Goal: Use online tool/utility: Utilize a website feature to perform a specific function

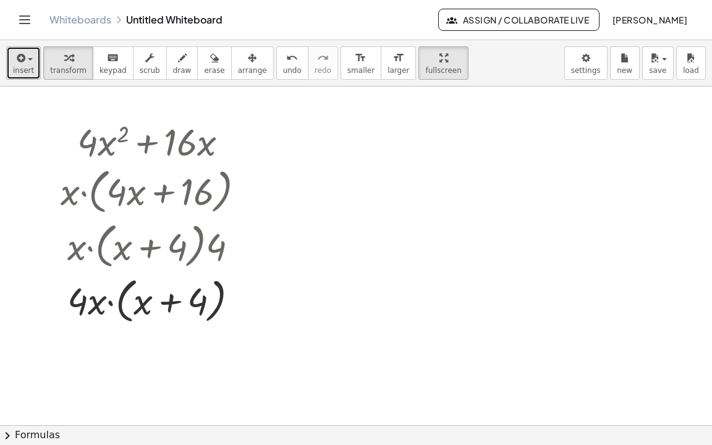
click at [21, 51] on icon "button" at bounding box center [19, 58] width 11 height 15
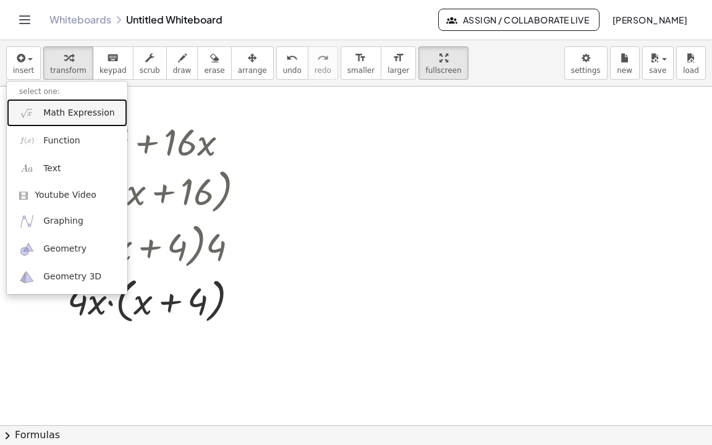
click at [43, 107] on span "Math Expression" at bounding box center [78, 113] width 71 height 12
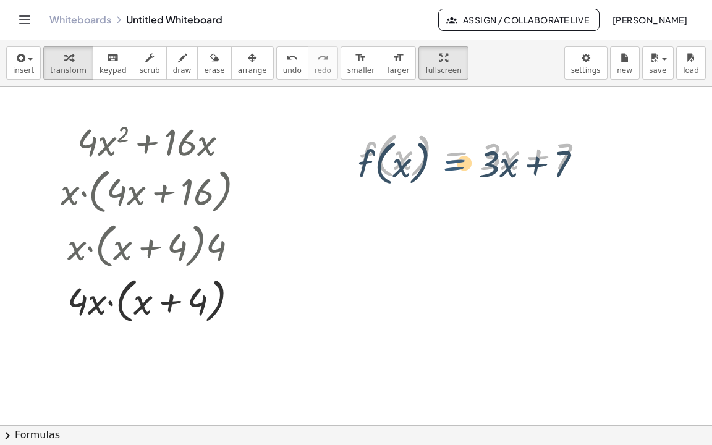
drag, startPoint x: 462, startPoint y: 112, endPoint x: 461, endPoint y: 120, distance: 7.5
click at [461, 127] on div at bounding box center [476, 154] width 246 height 55
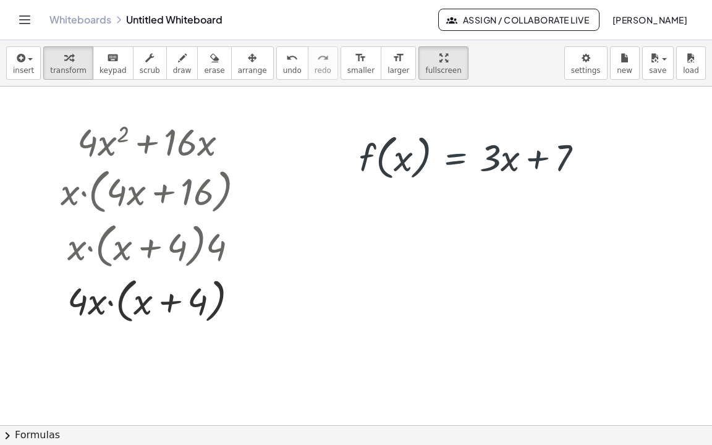
click at [455, 197] on div at bounding box center [356, 424] width 712 height 677
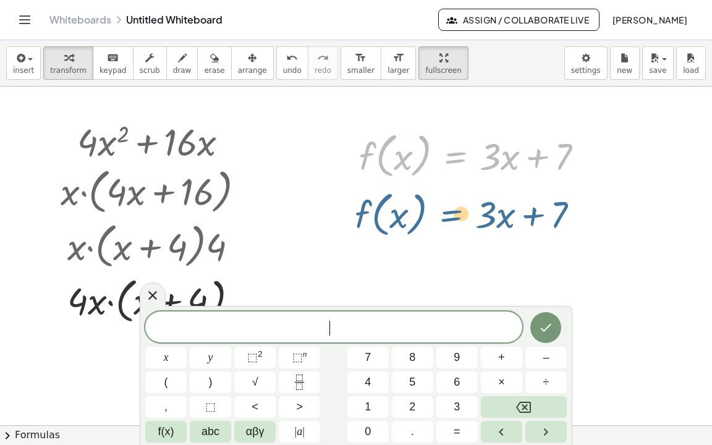
drag, startPoint x: 461, startPoint y: 116, endPoint x: 460, endPoint y: 171, distance: 55.0
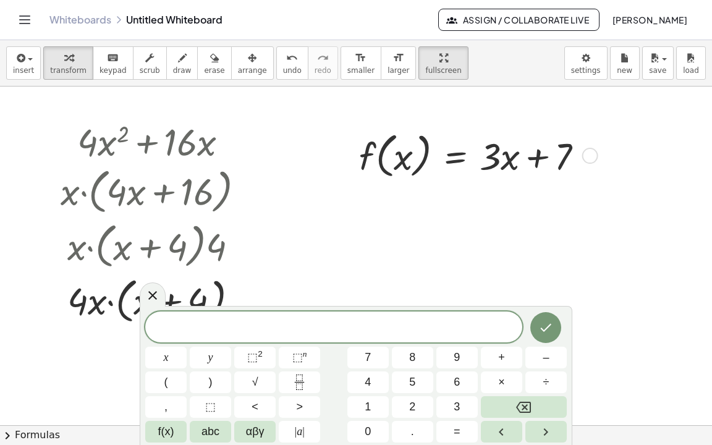
click at [297, 259] on div at bounding box center [356, 424] width 712 height 677
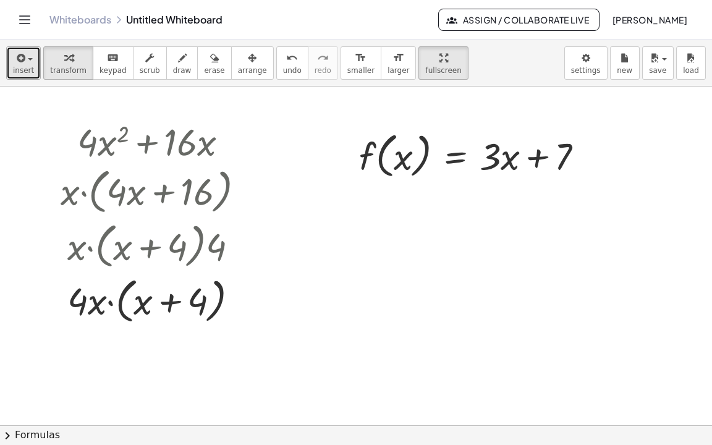
click at [29, 50] on div "button" at bounding box center [23, 57] width 21 height 15
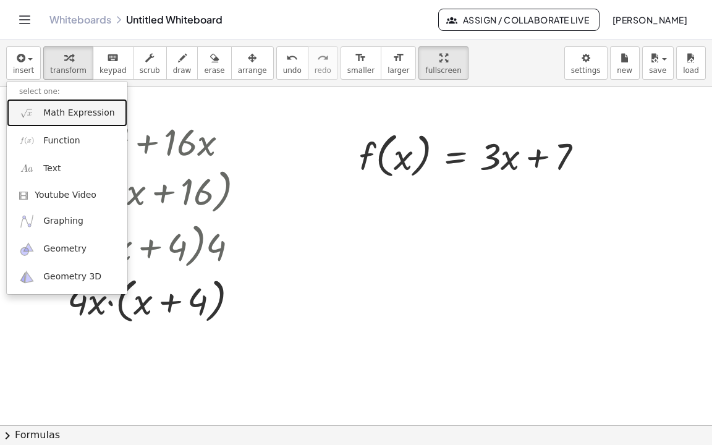
click at [42, 99] on link "Math Expression" at bounding box center [67, 113] width 120 height 28
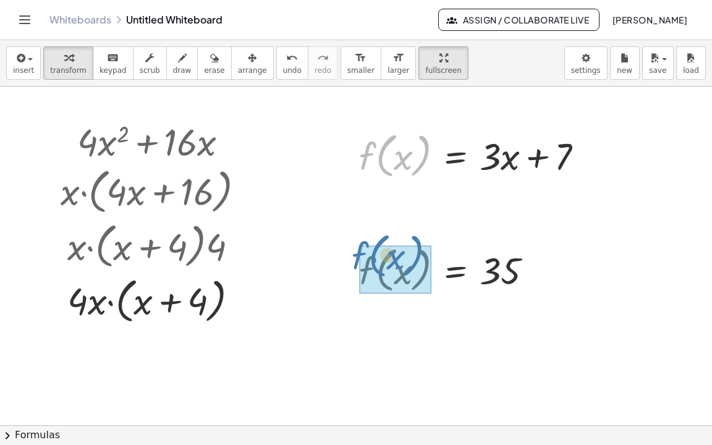
drag, startPoint x: 418, startPoint y: 119, endPoint x: 411, endPoint y: 220, distance: 100.9
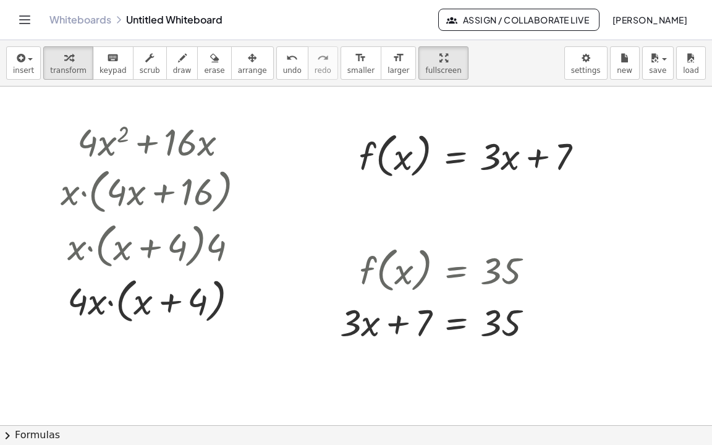
drag, startPoint x: 285, startPoint y: 342, endPoint x: 48, endPoint y: 109, distance: 332.4
click at [48, 109] on div "+ · 4 · x 2 + · 16 · x + · 4 · x · x + · 16 · x · x · ( + · 4 · x + 16 ) · x · …" at bounding box center [356, 424] width 712 height 677
drag, startPoint x: 28, startPoint y: 67, endPoint x: 208, endPoint y: 266, distance: 267.6
click at [208, 266] on div "+ · 4 · x 2 + · 16 · x + · 4 · x · x + · 16 · x · x · ( + · 4 · x + 16 ) · x · …" at bounding box center [356, 424] width 712 height 677
click at [280, 303] on div at bounding box center [356, 424] width 712 height 677
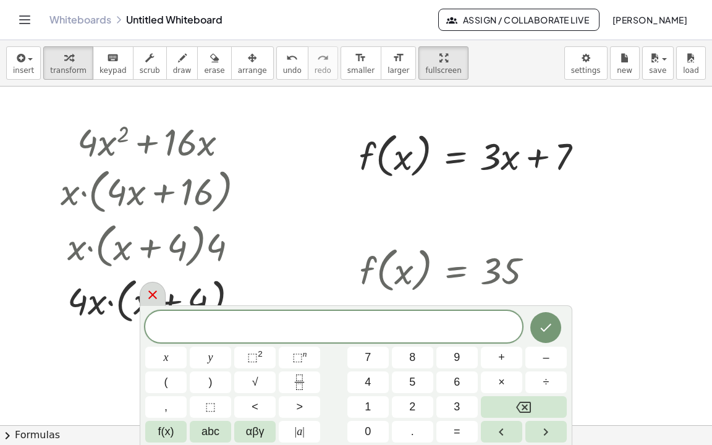
click at [154, 300] on icon at bounding box center [152, 294] width 15 height 15
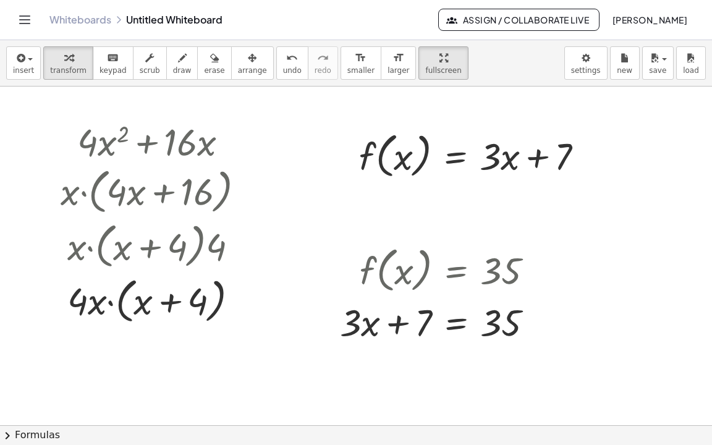
drag, startPoint x: 292, startPoint y: 339, endPoint x: 54, endPoint y: 57, distance: 368.7
click at [54, 86] on div at bounding box center [356, 424] width 712 height 677
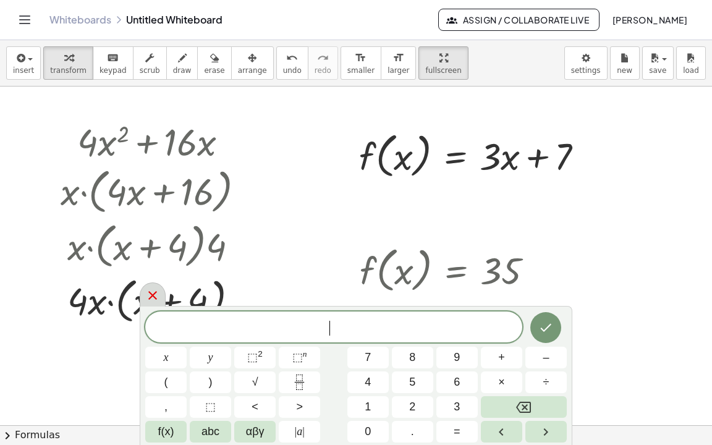
click at [151, 295] on icon at bounding box center [152, 295] width 9 height 9
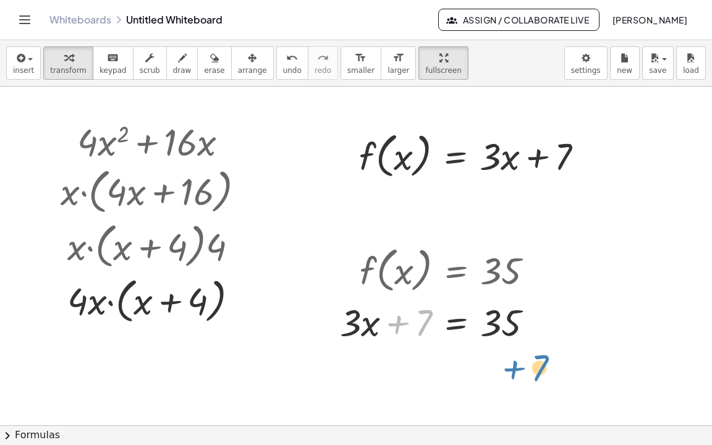
drag, startPoint x: 424, startPoint y: 288, endPoint x: 540, endPoint y: 334, distance: 124.6
drag, startPoint x: 419, startPoint y: 283, endPoint x: 556, endPoint y: 295, distance: 137.7
click at [460, 351] on icon at bounding box center [455, 356] width 11 height 11
click at [437, 347] on div "−" at bounding box center [431, 357] width 20 height 20
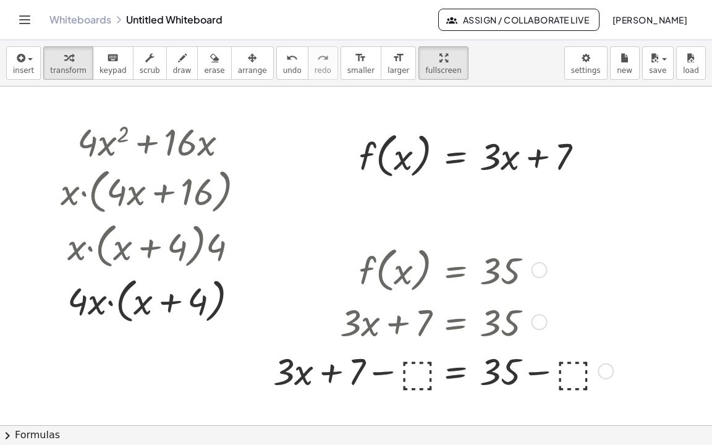
click at [411, 345] on div at bounding box center [441, 369] width 348 height 49
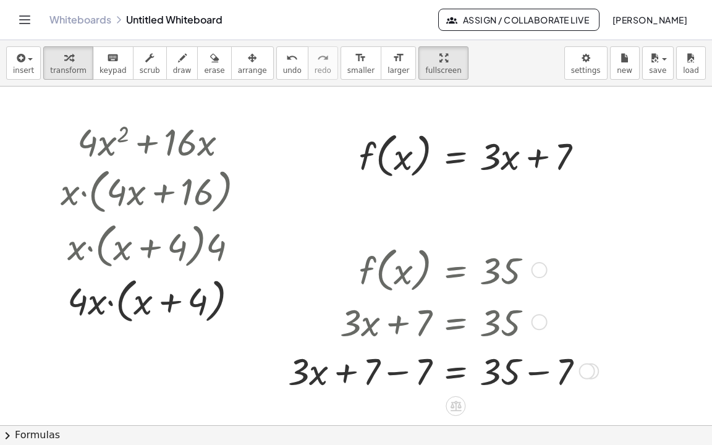
click at [536, 345] on div at bounding box center [441, 369] width 318 height 49
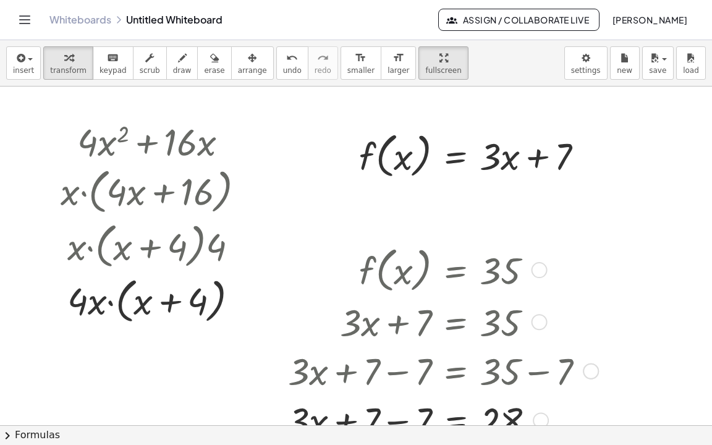
click at [395, 395] on div at bounding box center [441, 419] width 318 height 49
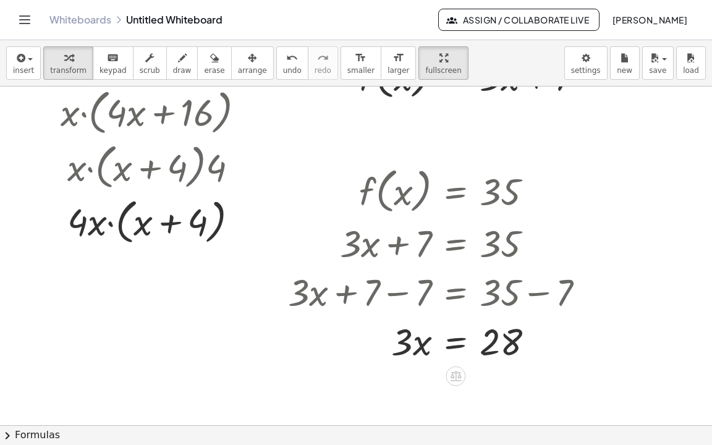
scroll to position [99, 0]
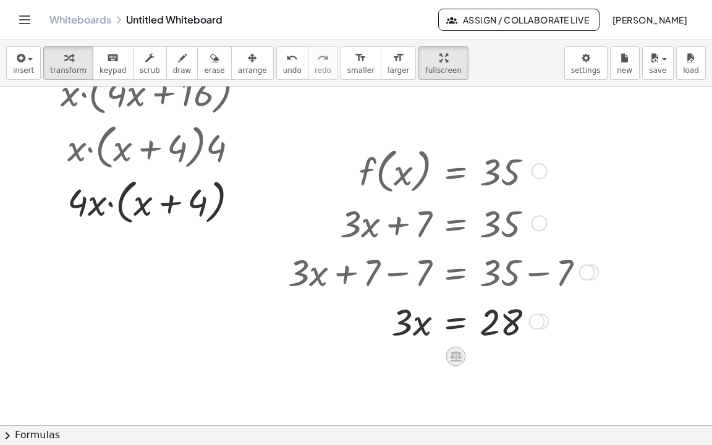
click at [452, 351] on icon at bounding box center [455, 356] width 11 height 11
click at [483, 347] on span "÷" at bounding box center [480, 356] width 7 height 18
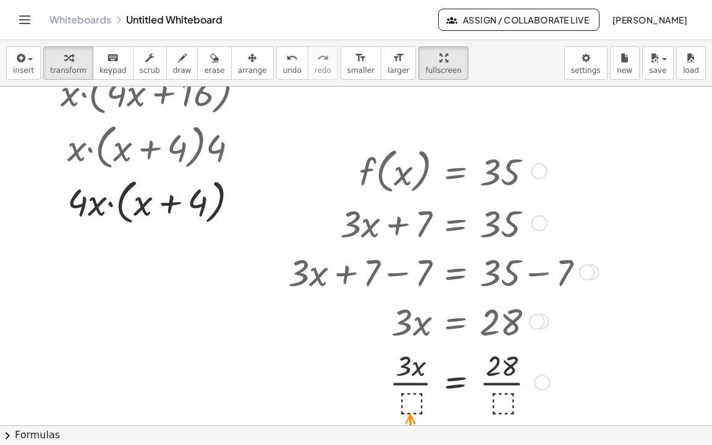
click at [410, 360] on div at bounding box center [441, 381] width 318 height 73
drag, startPoint x: 408, startPoint y: 356, endPoint x: 406, endPoint y: 335, distance: 21.1
drag, startPoint x: 506, startPoint y: 360, endPoint x: 505, endPoint y: 342, distance: 18.6
click at [505, 345] on div at bounding box center [441, 381] width 318 height 73
drag, startPoint x: 503, startPoint y: 366, endPoint x: 506, endPoint y: 341, distance: 24.9
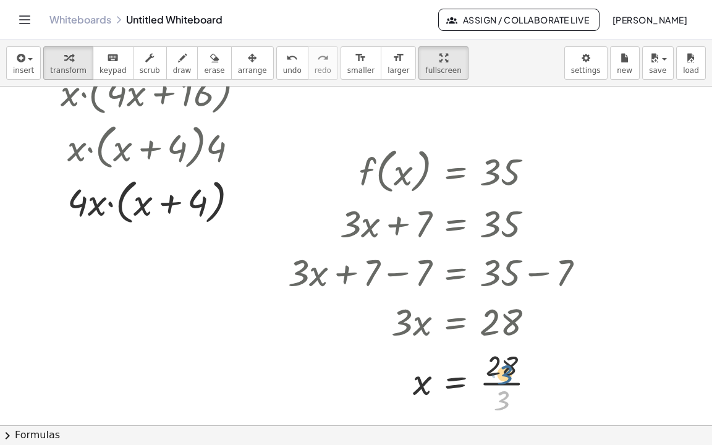
click at [506, 345] on div at bounding box center [441, 381] width 318 height 73
click at [505, 345] on div at bounding box center [441, 381] width 318 height 73
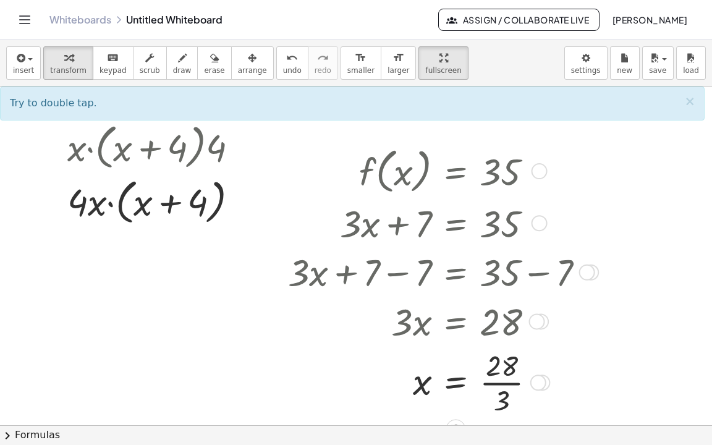
drag, startPoint x: 563, startPoint y: 396, endPoint x: 308, endPoint y: 172, distance: 339.2
click at [308, 172] on div "+ · 4 · x 2 + · 16 · x + · 4 · x · x + · 16 · x · x · ( + · 4 · x + 16 ) · x · …" at bounding box center [356, 326] width 712 height 677
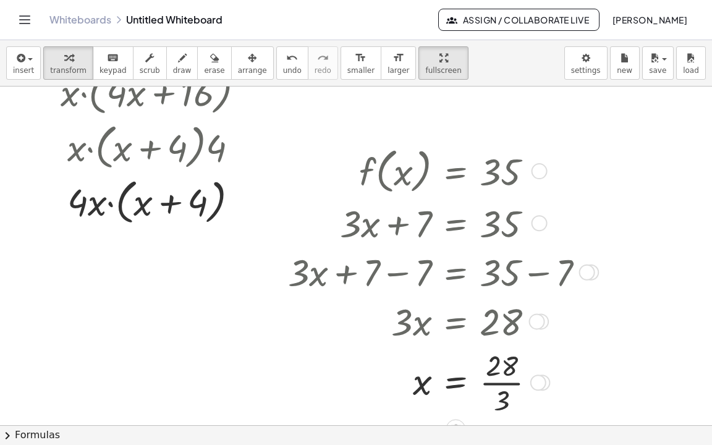
click at [537, 215] on div at bounding box center [539, 223] width 16 height 16
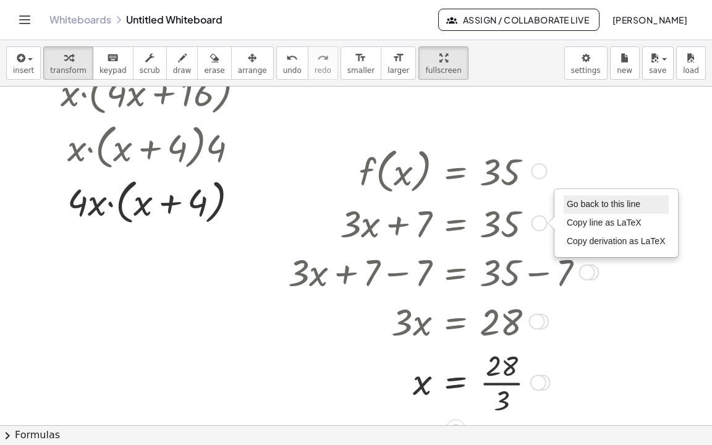
click at [583, 199] on span "Go back to this line" at bounding box center [603, 204] width 74 height 10
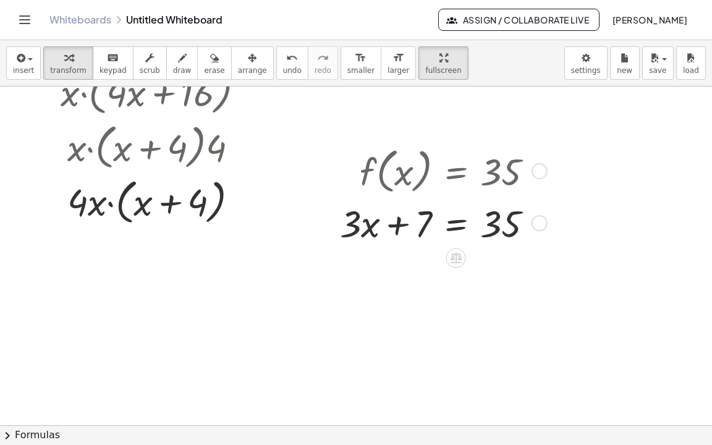
click at [456, 197] on div at bounding box center [441, 221] width 215 height 49
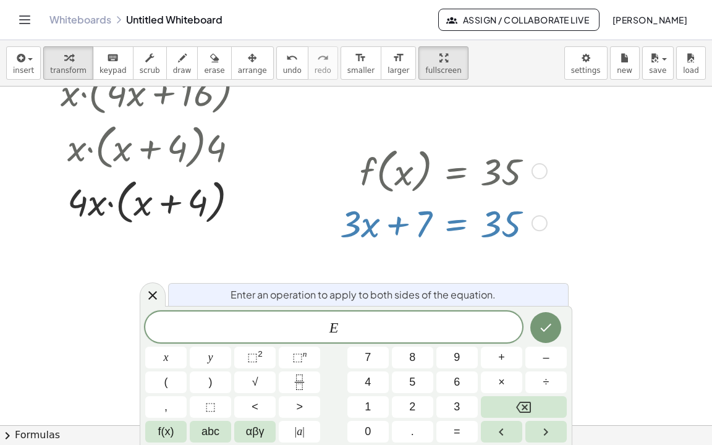
click at [542, 215] on div "Go back to this line Copy line as LaTeX Copy derivation as LaTeX" at bounding box center [539, 223] width 16 height 16
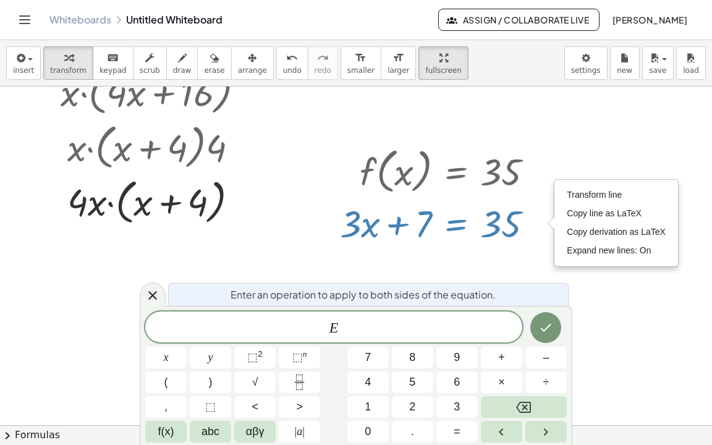
click at [280, 233] on div at bounding box center [356, 326] width 712 height 677
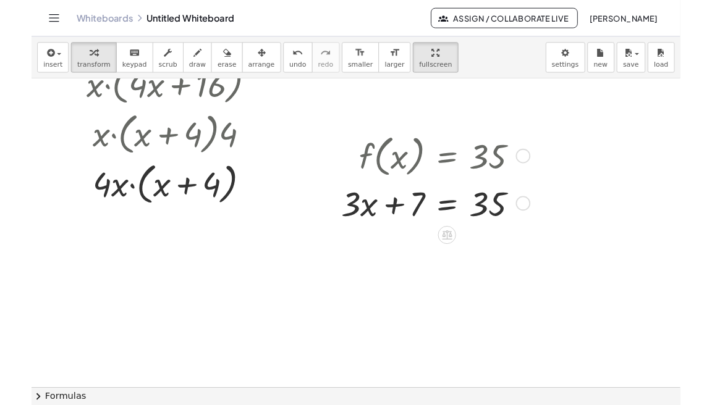
scroll to position [0, 0]
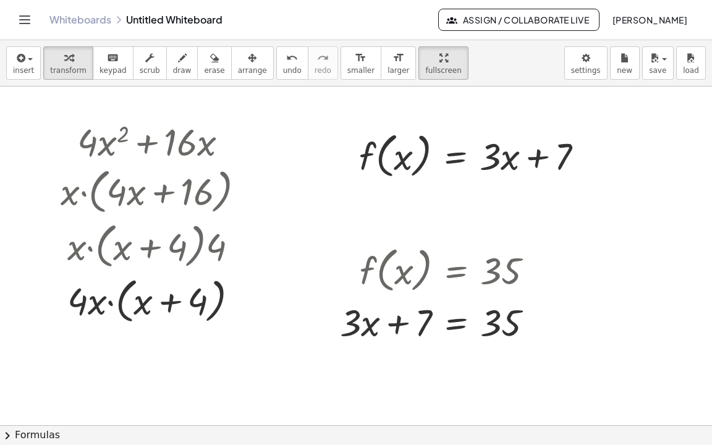
drag, startPoint x: 343, startPoint y: 90, endPoint x: 688, endPoint y: 355, distance: 435.7
click at [688, 355] on div at bounding box center [356, 424] width 712 height 677
drag, startPoint x: 623, startPoint y: 368, endPoint x: 335, endPoint y: 77, distance: 409.7
click at [335, 86] on div at bounding box center [356, 424] width 712 height 677
click at [17, 51] on icon "button" at bounding box center [19, 58] width 11 height 15
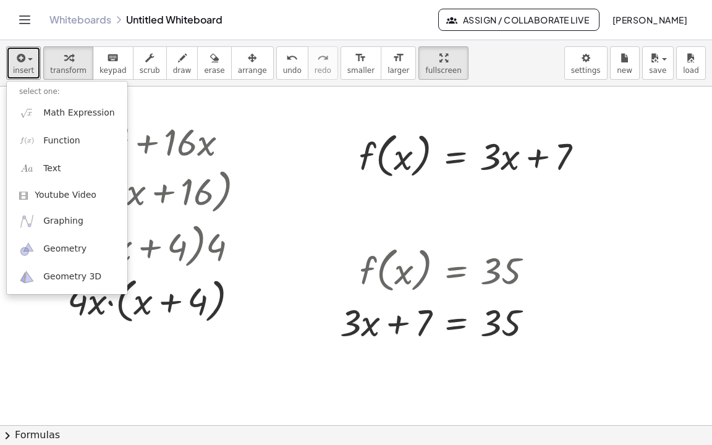
click at [642, 181] on div at bounding box center [356, 424] width 712 height 677
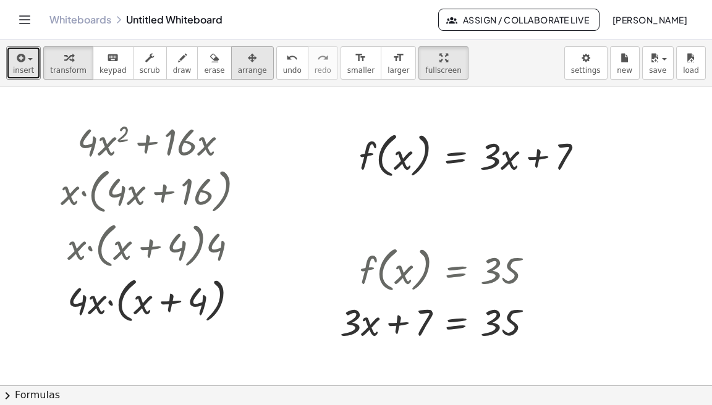
click at [248, 64] on icon "button" at bounding box center [252, 58] width 9 height 15
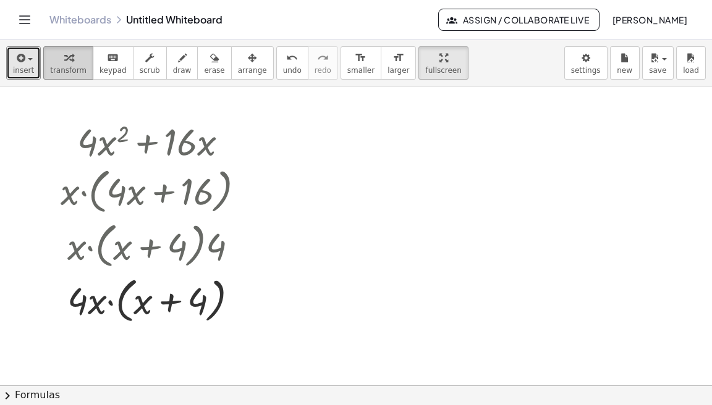
click at [64, 57] on icon "button" at bounding box center [68, 58] width 9 height 15
click at [240, 140] on div at bounding box center [234, 141] width 16 height 16
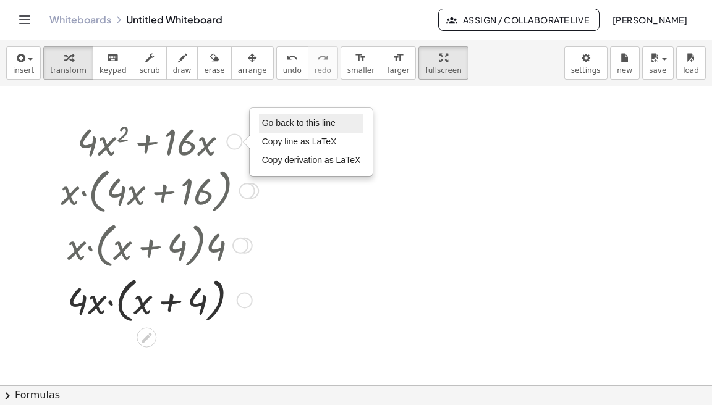
click at [274, 122] on span "Go back to this line" at bounding box center [299, 123] width 74 height 10
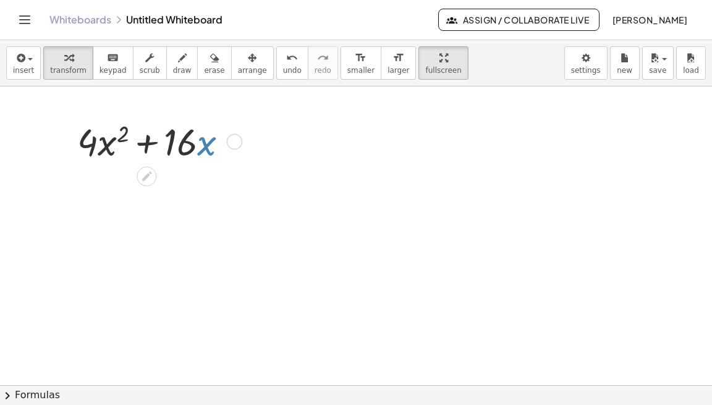
click at [613, 250] on div at bounding box center [356, 385] width 712 height 599
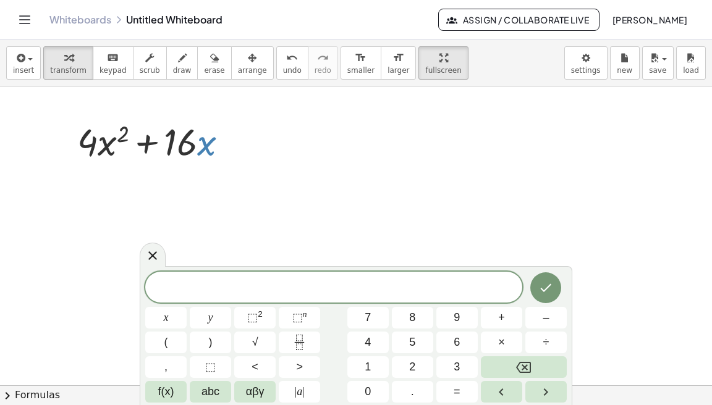
click at [665, 184] on div at bounding box center [356, 385] width 712 height 599
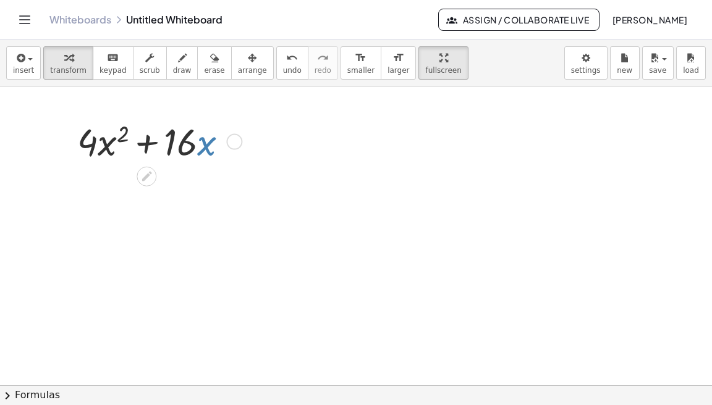
click at [204, 148] on div at bounding box center [157, 140] width 173 height 49
click at [28, 59] on span "button" at bounding box center [30, 59] width 5 height 2
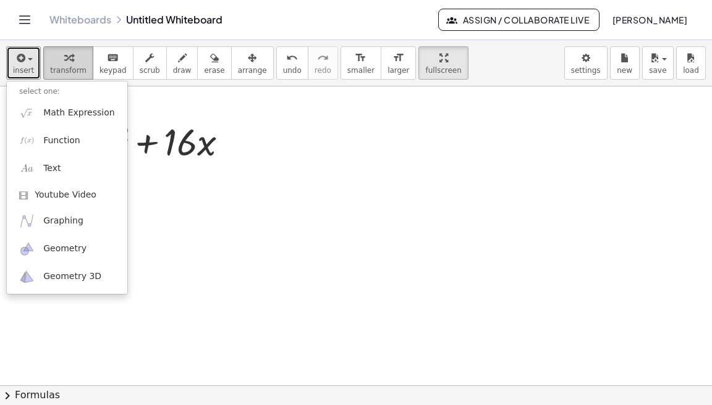
click at [65, 52] on icon "button" at bounding box center [68, 58] width 9 height 15
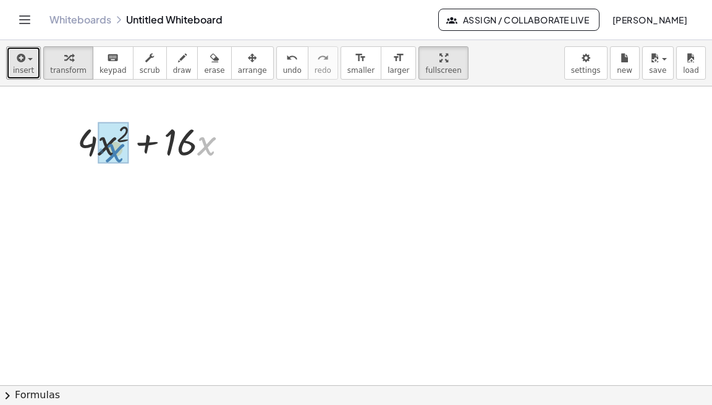
drag, startPoint x: 203, startPoint y: 145, endPoint x: 112, endPoint y: 152, distance: 91.7
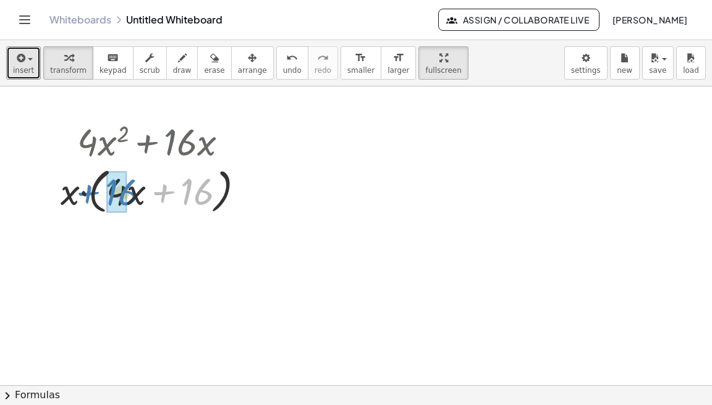
drag, startPoint x: 188, startPoint y: 198, endPoint x: 112, endPoint y: 198, distance: 75.4
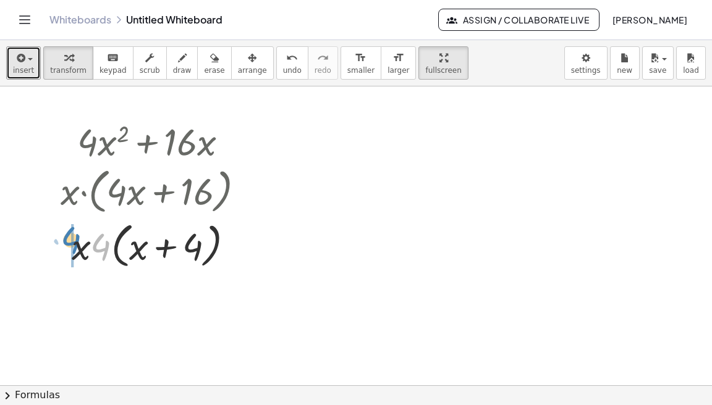
drag, startPoint x: 100, startPoint y: 240, endPoint x: 73, endPoint y: 242, distance: 27.2
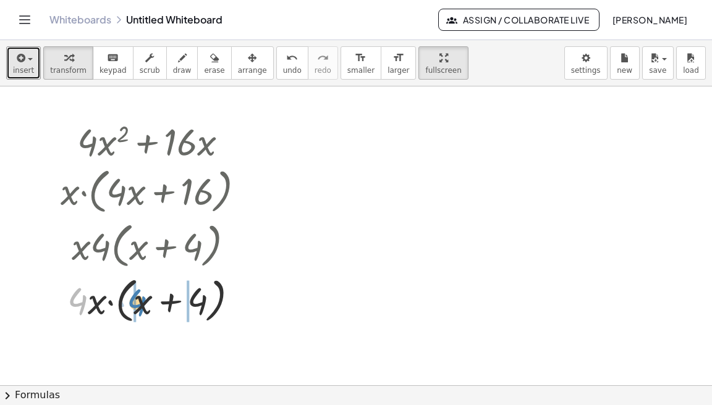
drag, startPoint x: 77, startPoint y: 303, endPoint x: 136, endPoint y: 305, distance: 59.3
click at [136, 305] on div at bounding box center [157, 299] width 206 height 55
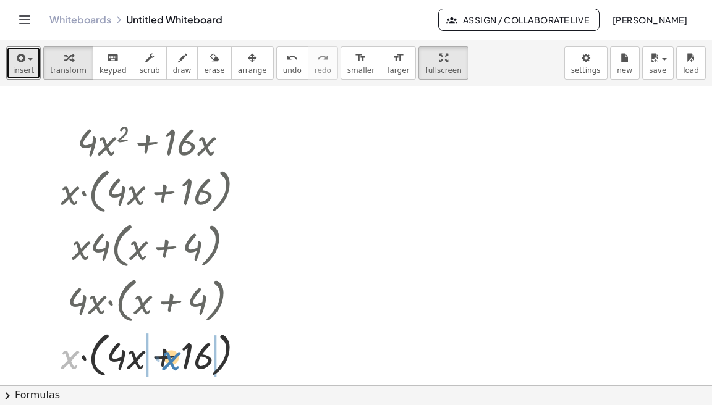
drag, startPoint x: 72, startPoint y: 355, endPoint x: 173, endPoint y: 356, distance: 101.3
click at [173, 356] on div at bounding box center [157, 354] width 206 height 55
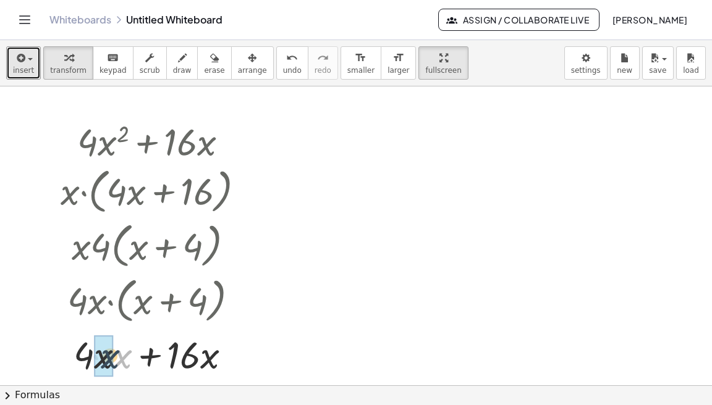
drag, startPoint x: 124, startPoint y: 361, endPoint x: 111, endPoint y: 361, distance: 13.0
